Goal: Use online tool/utility: Utilize a website feature to perform a specific function

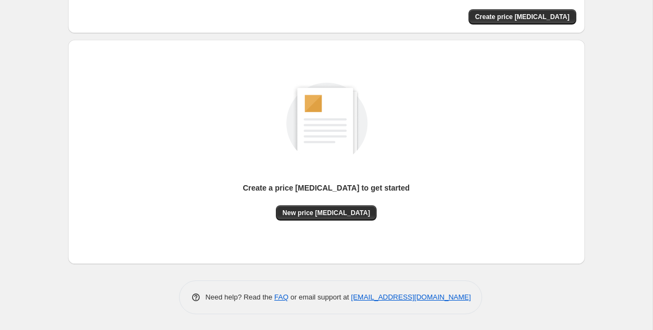
scroll to position [78, 0]
click at [335, 225] on div "Create a price [MEDICAL_DATA] to get started New price [MEDICAL_DATA]" at bounding box center [327, 151] width 500 height 207
click at [324, 211] on span "New price [MEDICAL_DATA]" at bounding box center [326, 212] width 88 height 9
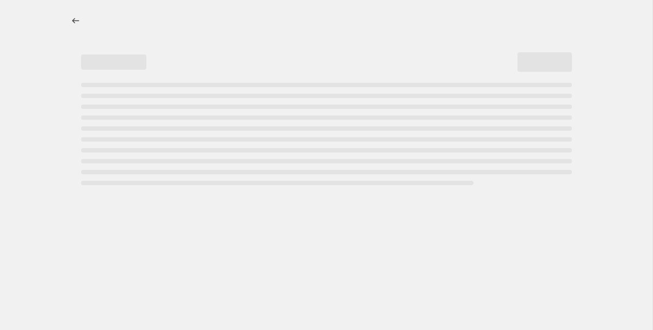
select select "percentage"
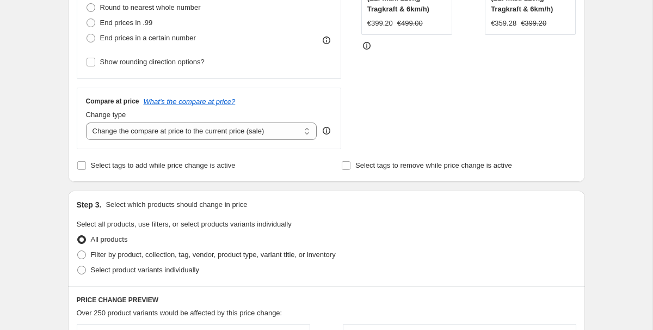
scroll to position [279, 0]
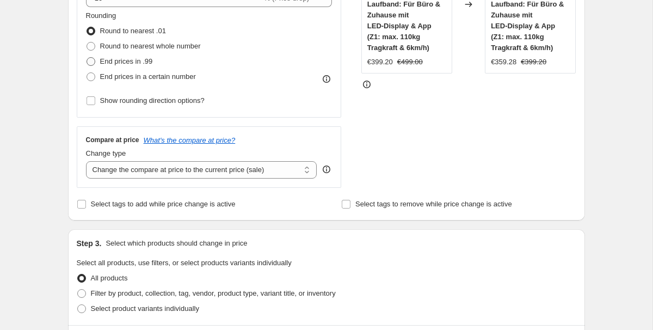
click at [128, 63] on span "End prices in .99" at bounding box center [126, 61] width 53 height 8
click at [87, 58] on input "End prices in .99" at bounding box center [87, 57] width 1 height 1
radio input "true"
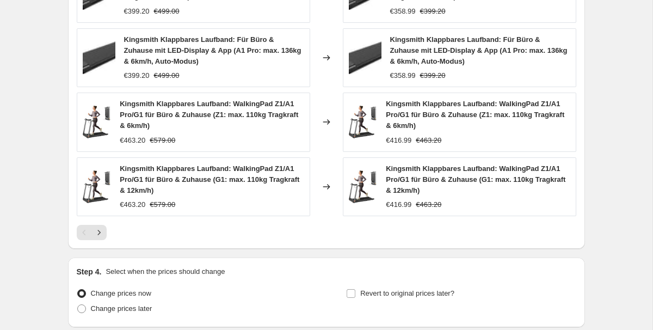
scroll to position [830, 0]
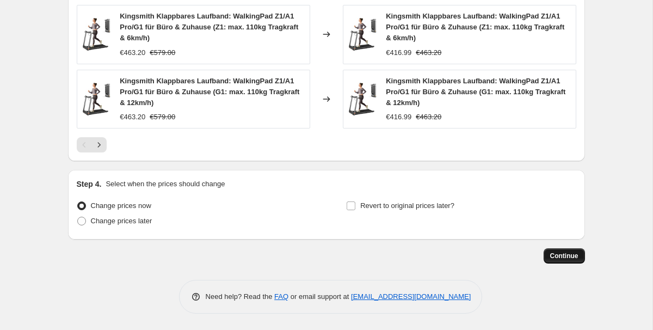
click at [573, 260] on button "Continue" at bounding box center [564, 255] width 41 height 15
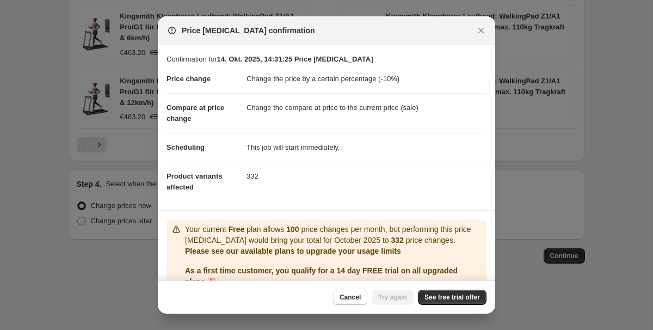
scroll to position [50, 0]
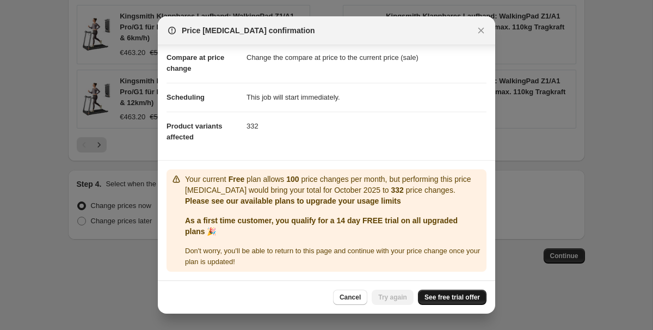
click at [458, 298] on span "See free trial offer" at bounding box center [452, 297] width 56 height 9
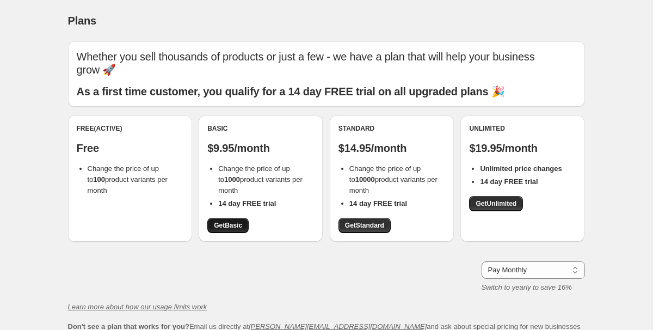
click at [237, 221] on span "Get Basic" at bounding box center [228, 225] width 28 height 9
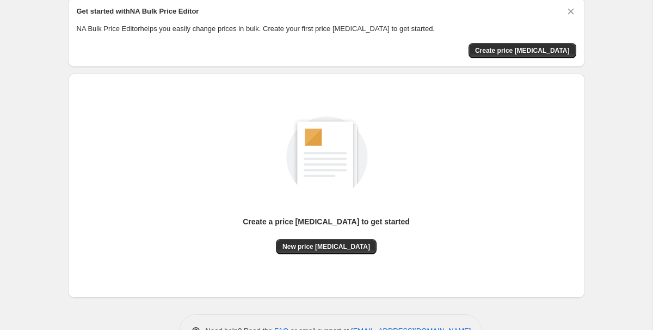
scroll to position [78, 0]
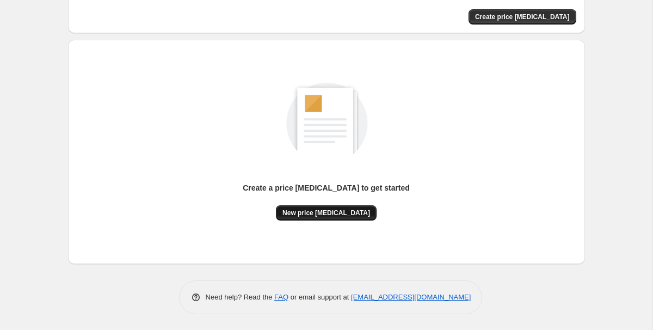
click at [358, 215] on span "New price [MEDICAL_DATA]" at bounding box center [326, 212] width 88 height 9
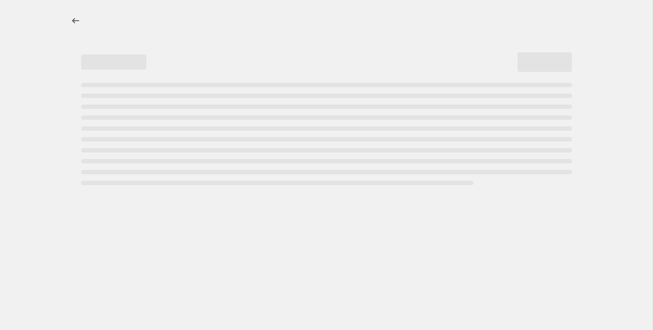
select select "percentage"
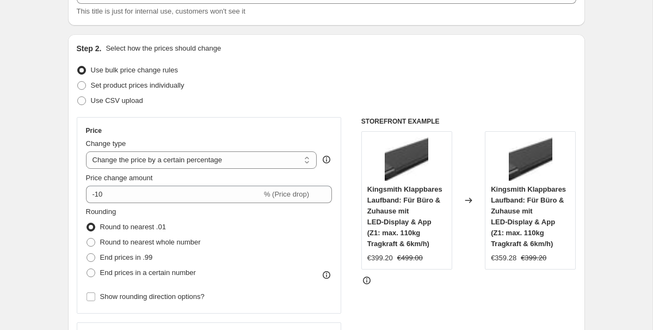
scroll to position [114, 0]
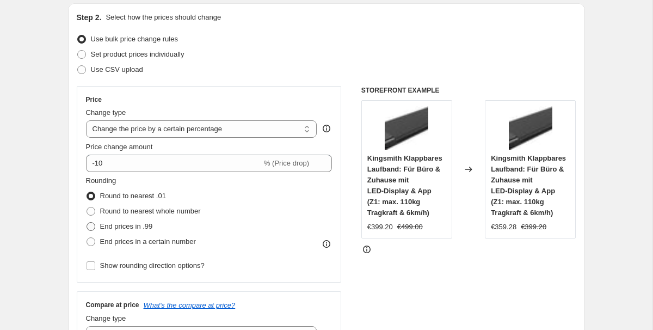
click at [111, 226] on span "End prices in .99" at bounding box center [126, 226] width 53 height 8
click at [87, 223] on input "End prices in .99" at bounding box center [87, 222] width 1 height 1
radio input "true"
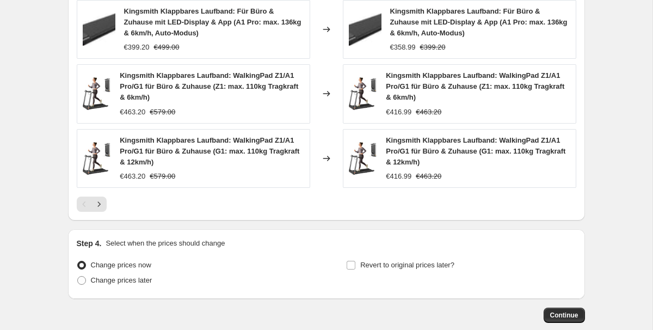
scroll to position [830, 0]
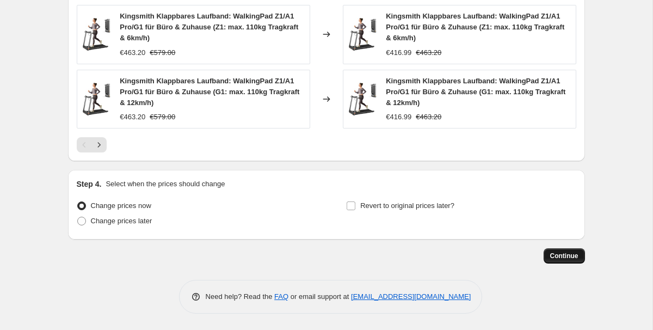
click at [572, 256] on span "Continue" at bounding box center [564, 255] width 28 height 9
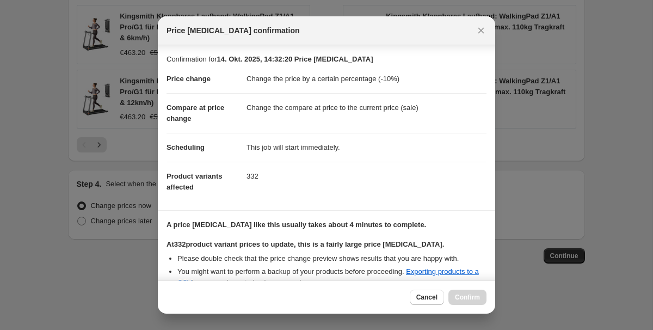
scroll to position [121, 0]
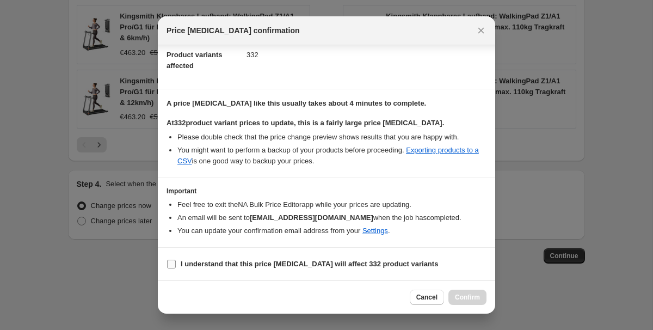
click at [344, 260] on b "I understand that this price [MEDICAL_DATA] will affect 332 product variants" at bounding box center [309, 264] width 257 height 8
click at [176, 260] on input "I understand that this price [MEDICAL_DATA] will affect 332 product variants" at bounding box center [171, 264] width 9 height 9
checkbox input "true"
click at [465, 298] on span "Confirm" at bounding box center [467, 297] width 25 height 9
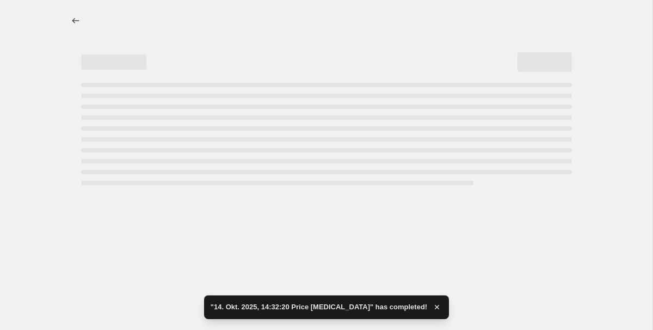
select select "percentage"
